Goal: Information Seeking & Learning: Learn about a topic

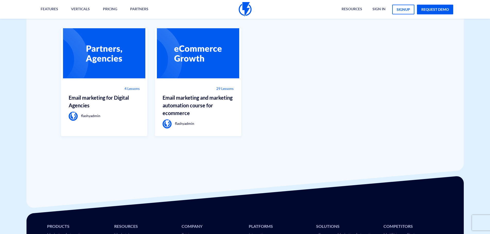
scroll to position [412, 0]
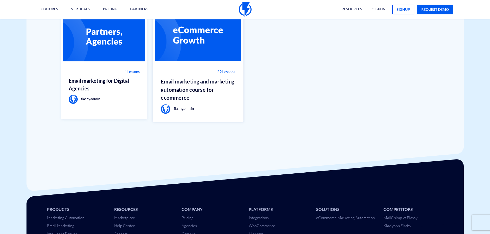
click at [193, 71] on div "29 Lessons" at bounding box center [198, 71] width 75 height 5
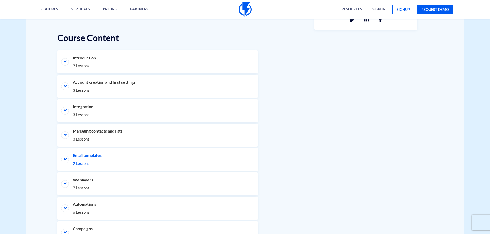
scroll to position [257, 0]
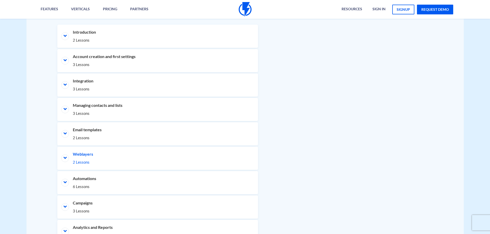
click at [74, 156] on li "Weblayers 2 Lessons" at bounding box center [157, 158] width 201 height 23
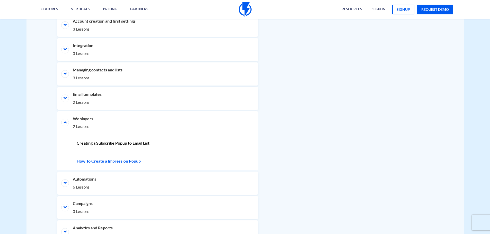
scroll to position [293, 0]
click at [102, 145] on link "Creating a Subscribe Popup to Email List" at bounding box center [165, 143] width 185 height 18
